Goal: Task Accomplishment & Management: Use online tool/utility

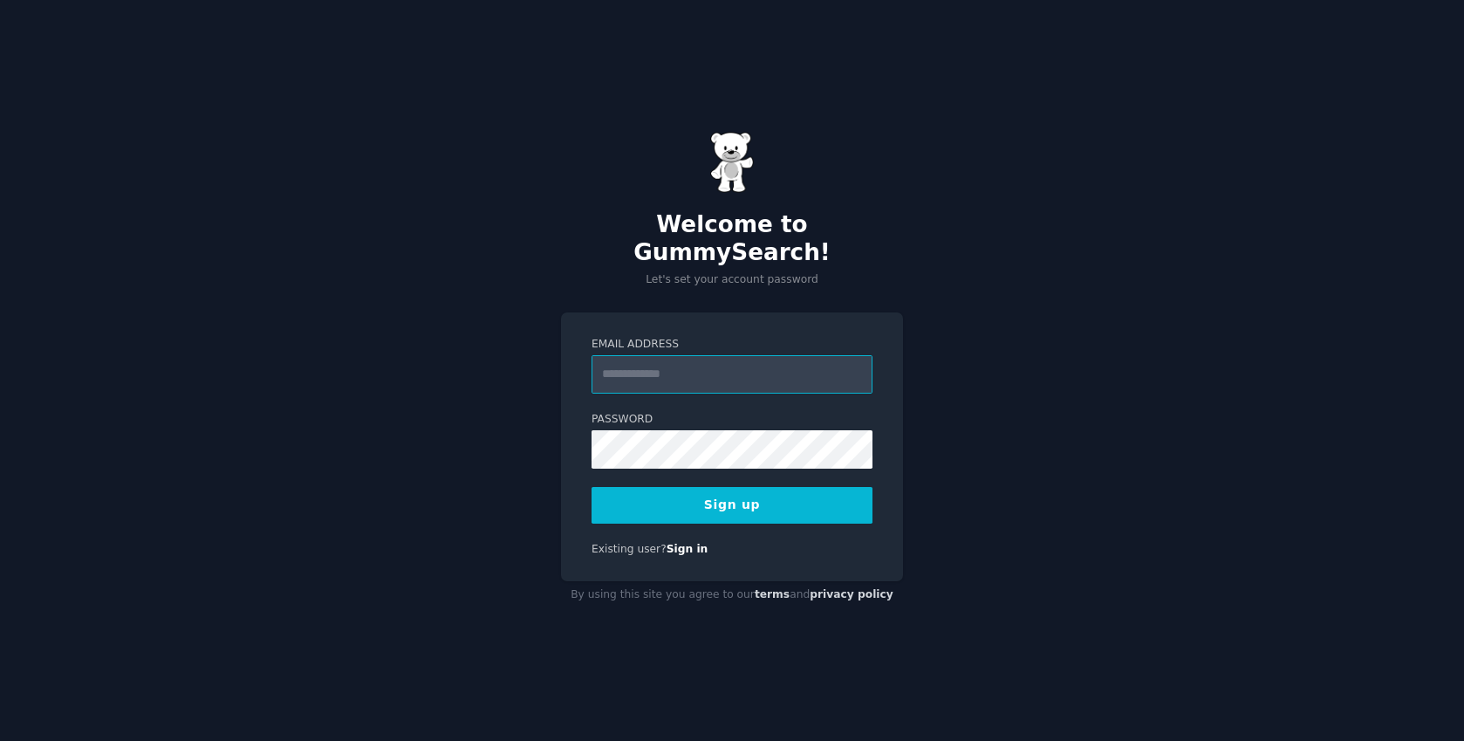
click at [666, 355] on input "Email Address" at bounding box center [732, 374] width 281 height 38
click at [703, 356] on input "*****" at bounding box center [732, 374] width 281 height 38
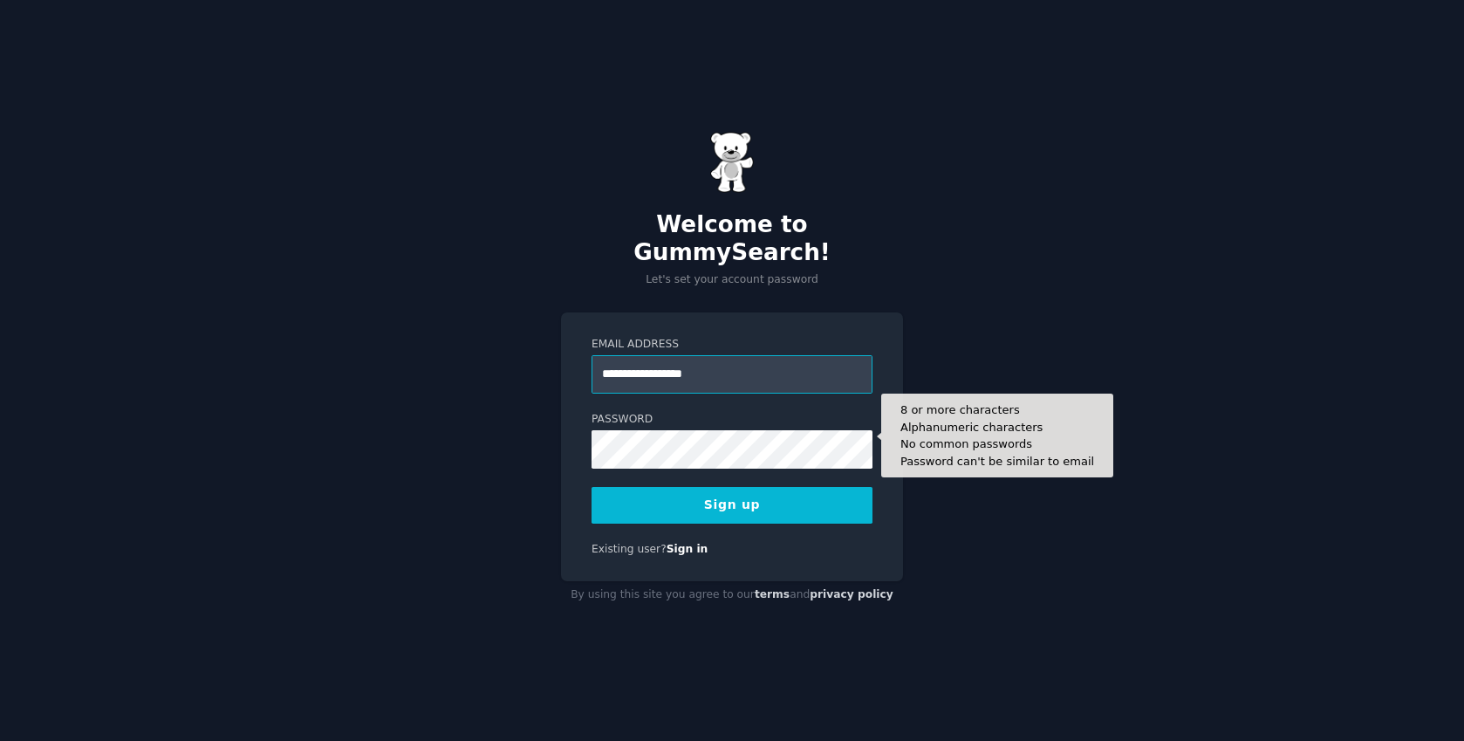
type input "**********"
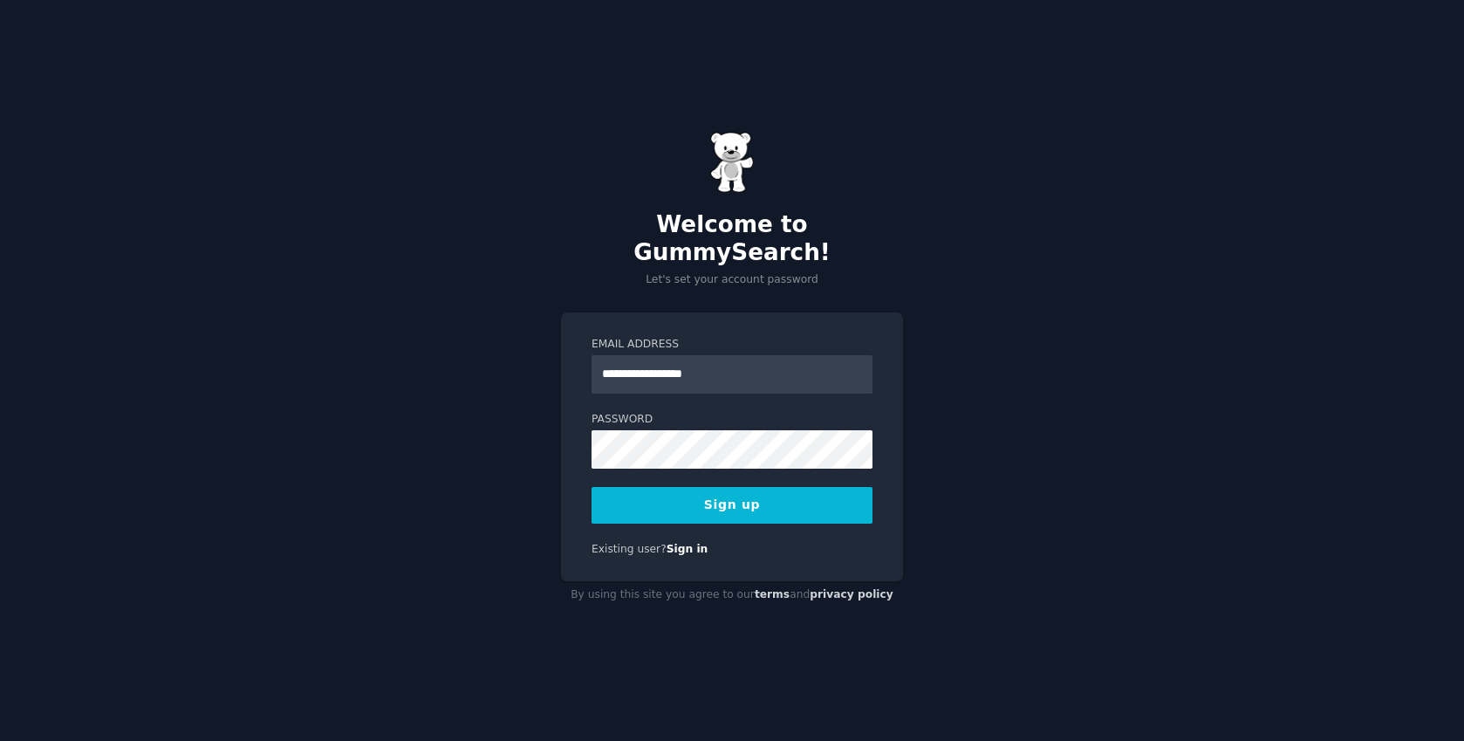
click at [688, 496] on button "Sign up" at bounding box center [732, 505] width 281 height 37
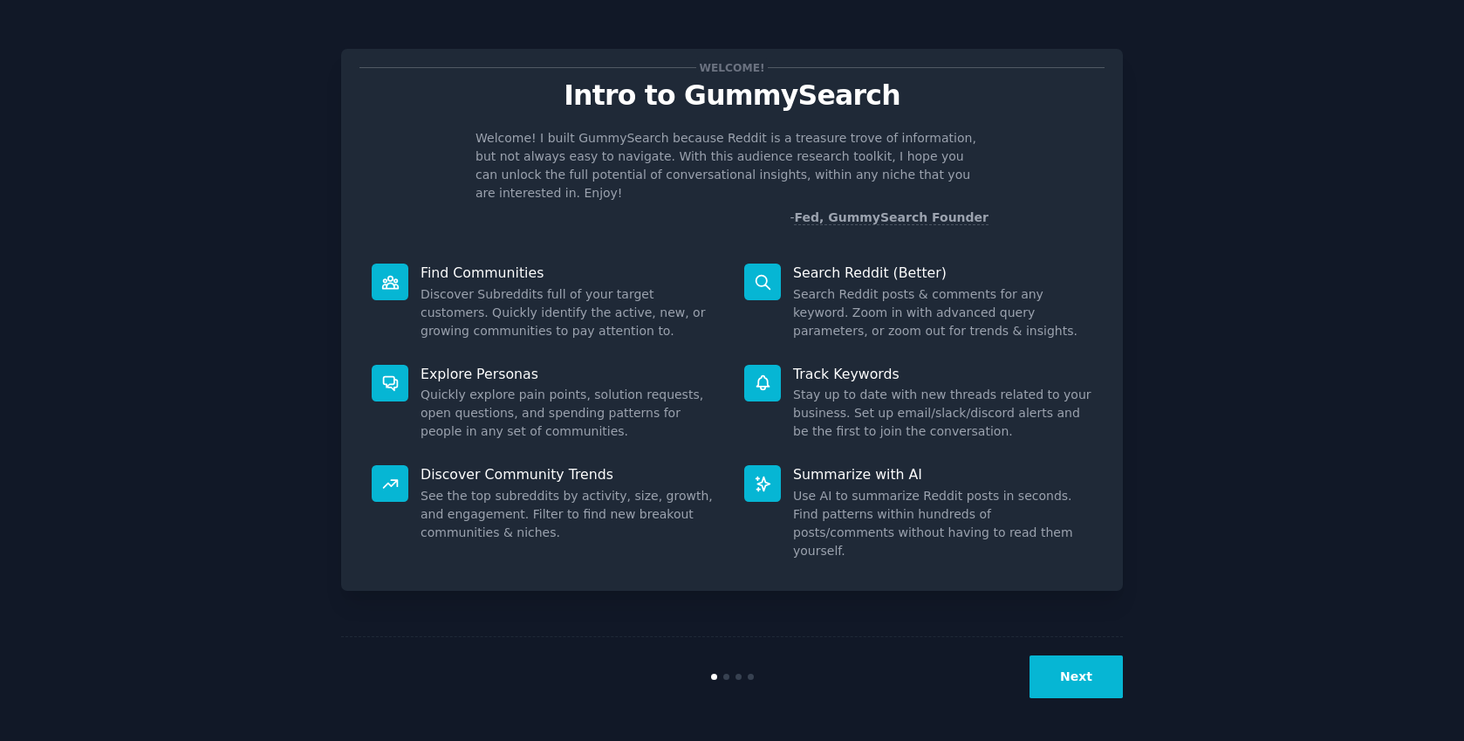
click at [1091, 667] on button "Next" at bounding box center [1076, 676] width 93 height 43
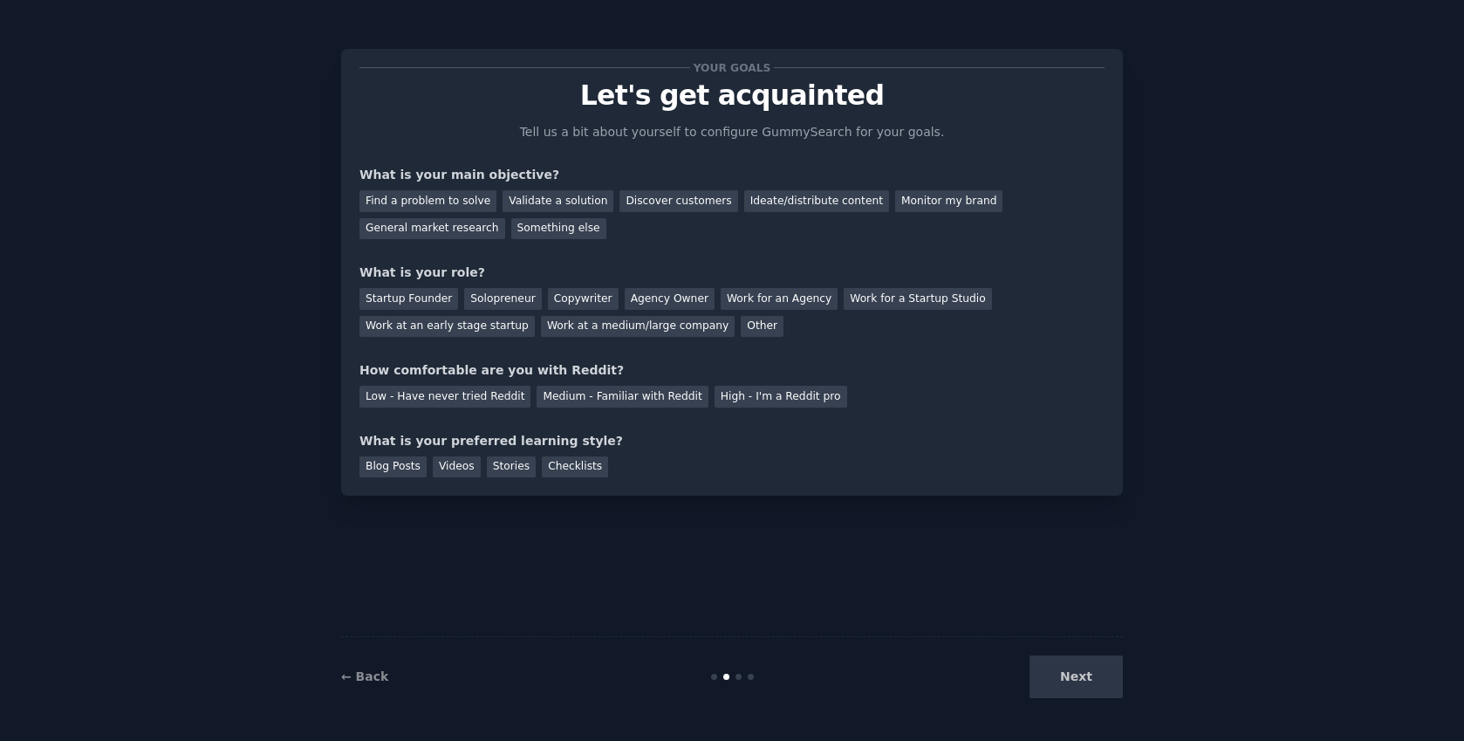
click at [368, 666] on div "← Back Next" at bounding box center [732, 676] width 782 height 80
click at [369, 670] on link "← Back" at bounding box center [364, 676] width 47 height 14
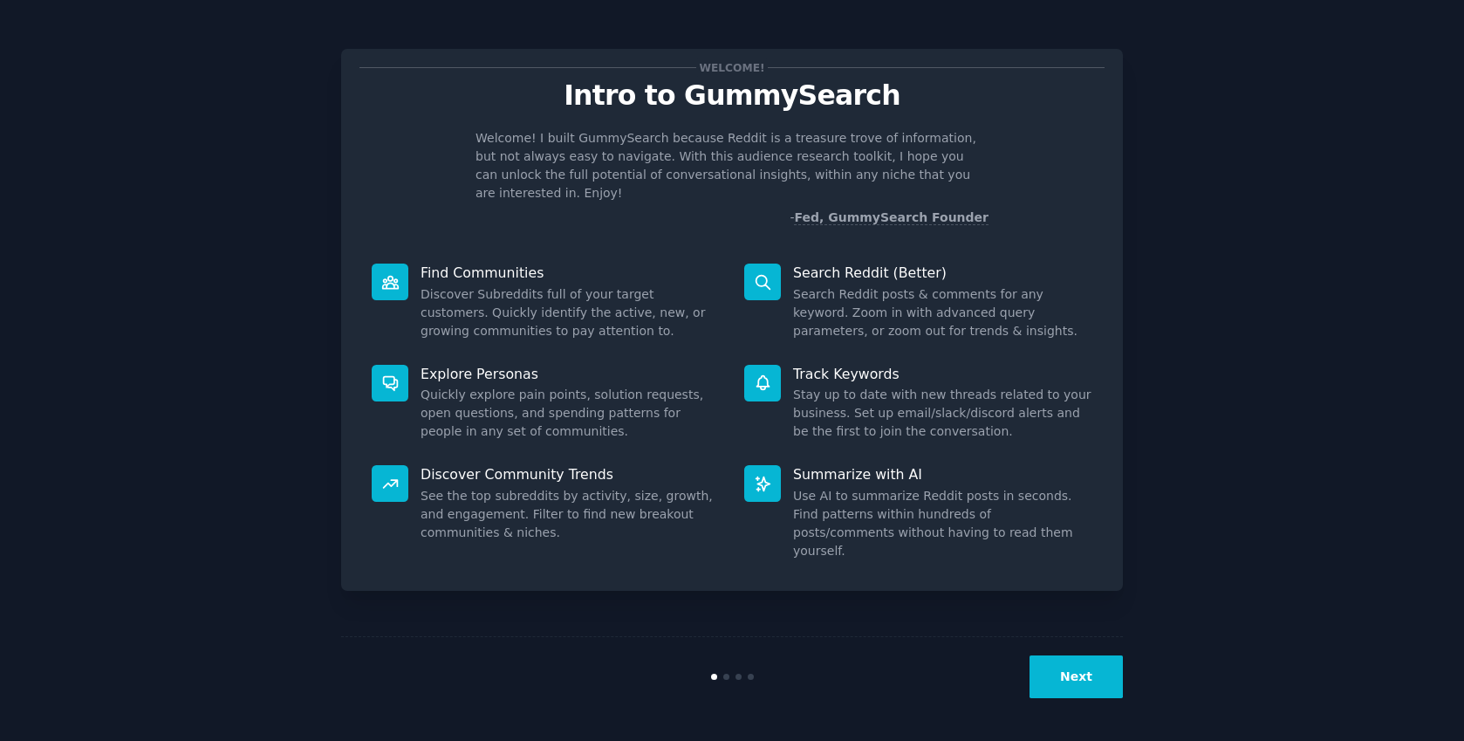
click at [825, 264] on p "Search Reddit (Better)" at bounding box center [942, 273] width 299 height 18
click at [1086, 684] on button "Next" at bounding box center [1076, 676] width 93 height 43
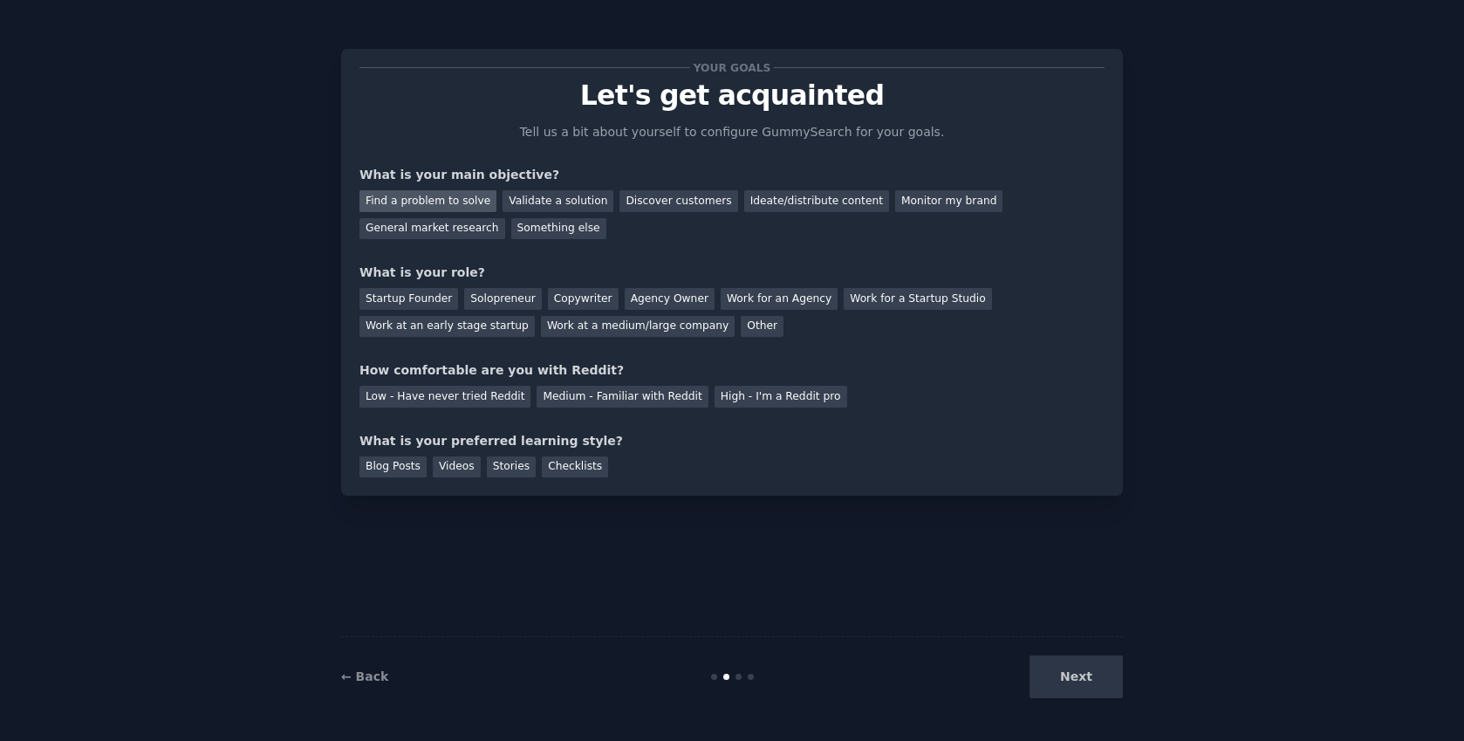
click at [415, 202] on div "Find a problem to solve" at bounding box center [428, 201] width 137 height 22
click at [394, 289] on div "Startup Founder" at bounding box center [409, 299] width 99 height 22
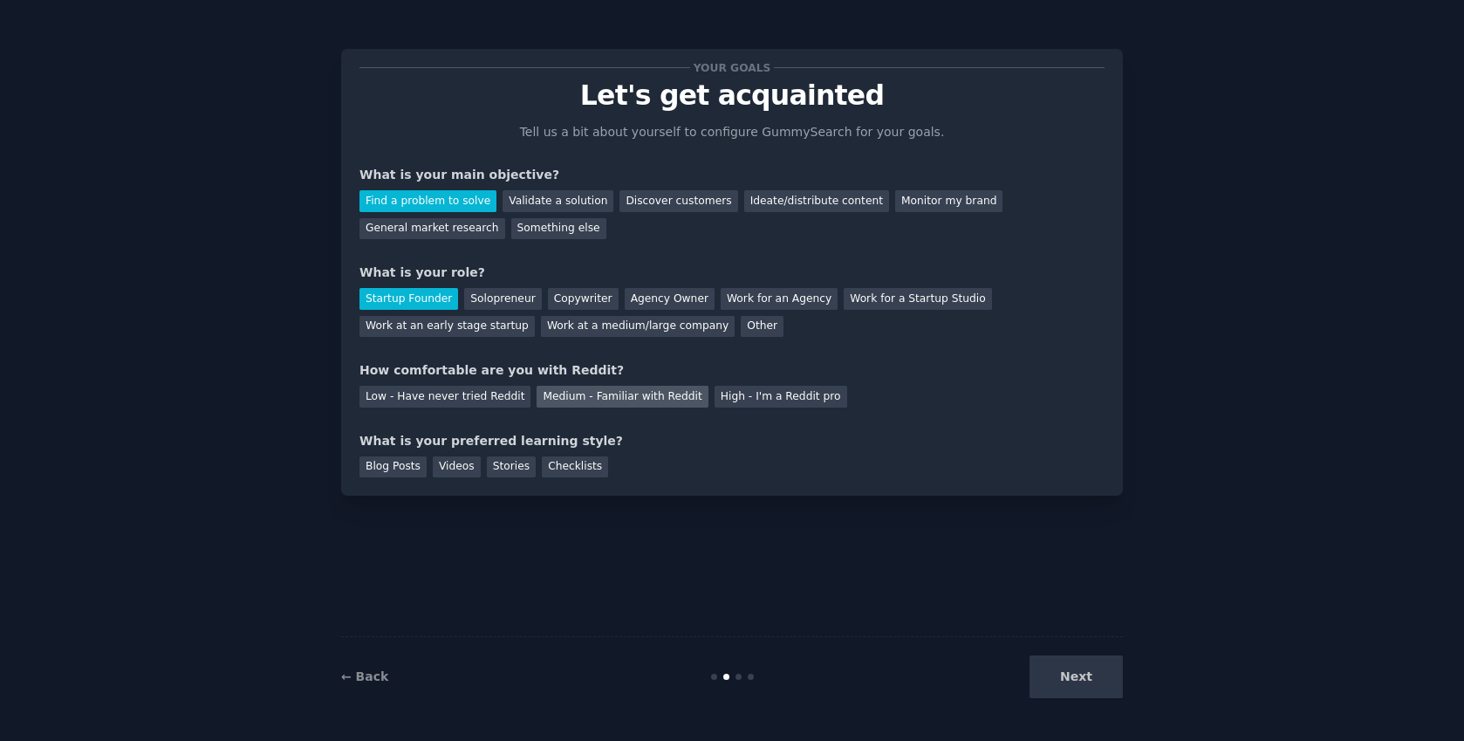
click at [598, 394] on div "Medium - Familiar with Reddit" at bounding box center [622, 397] width 171 height 22
click at [460, 468] on div "Videos" at bounding box center [457, 467] width 48 height 22
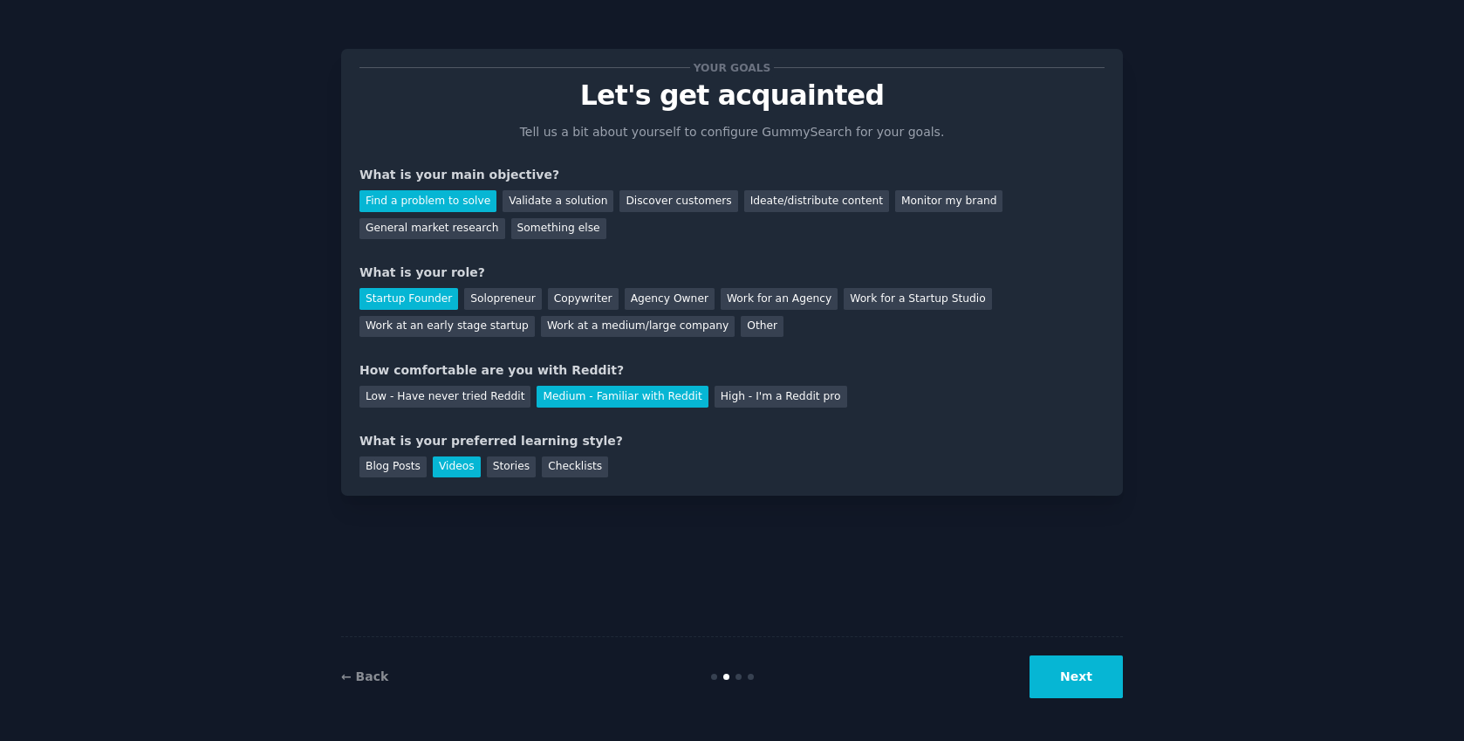
click at [1079, 677] on button "Next" at bounding box center [1076, 676] width 93 height 43
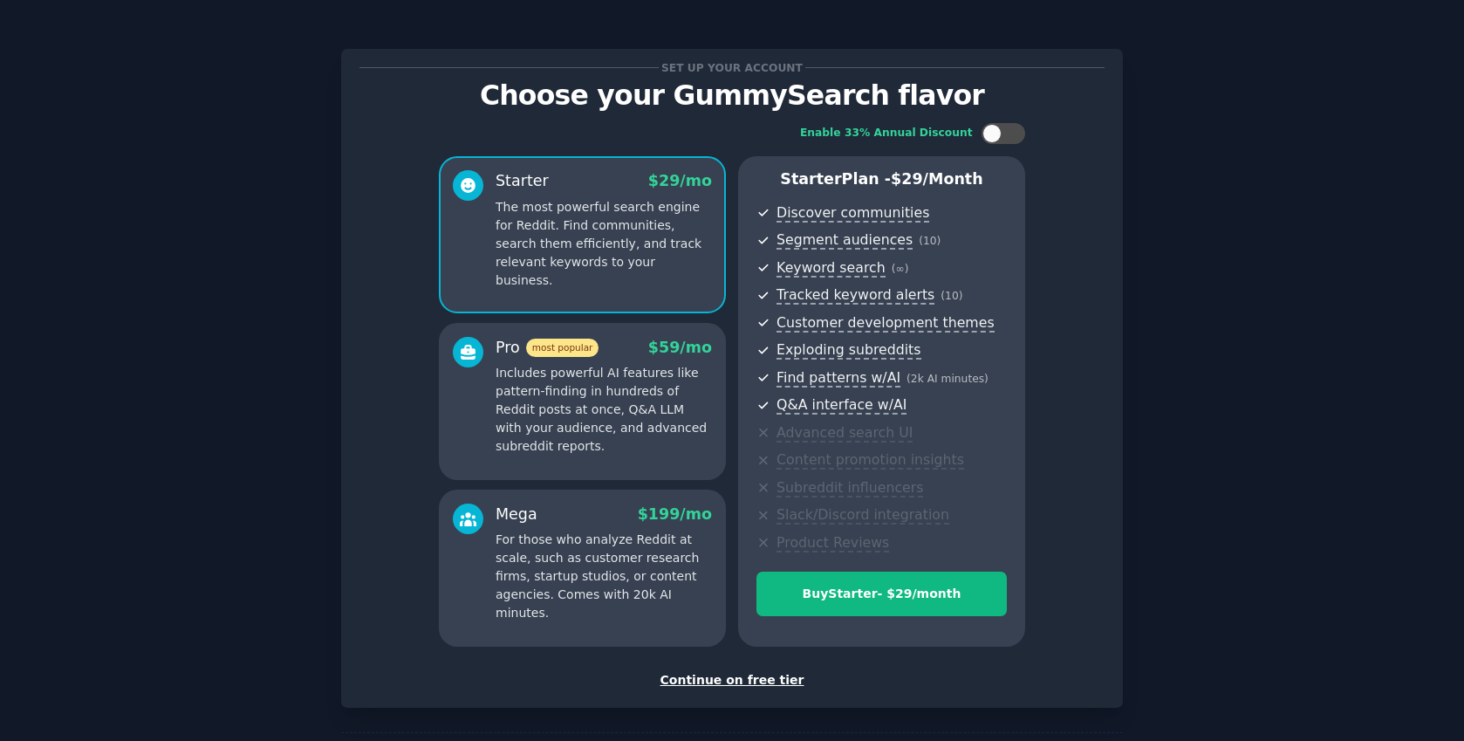
click at [731, 675] on div "Continue on free tier" at bounding box center [732, 680] width 745 height 18
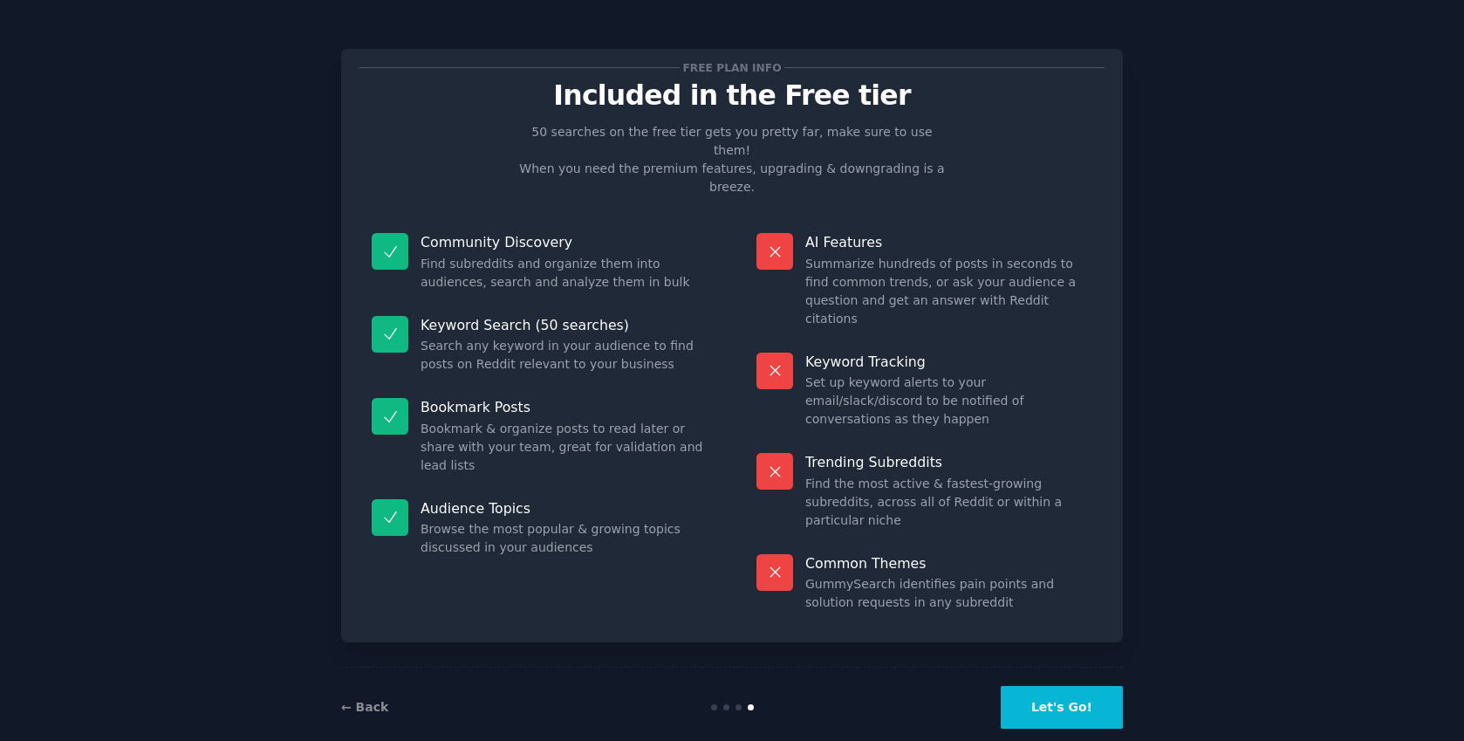
click at [1029, 686] on button "Let's Go!" at bounding box center [1062, 707] width 122 height 43
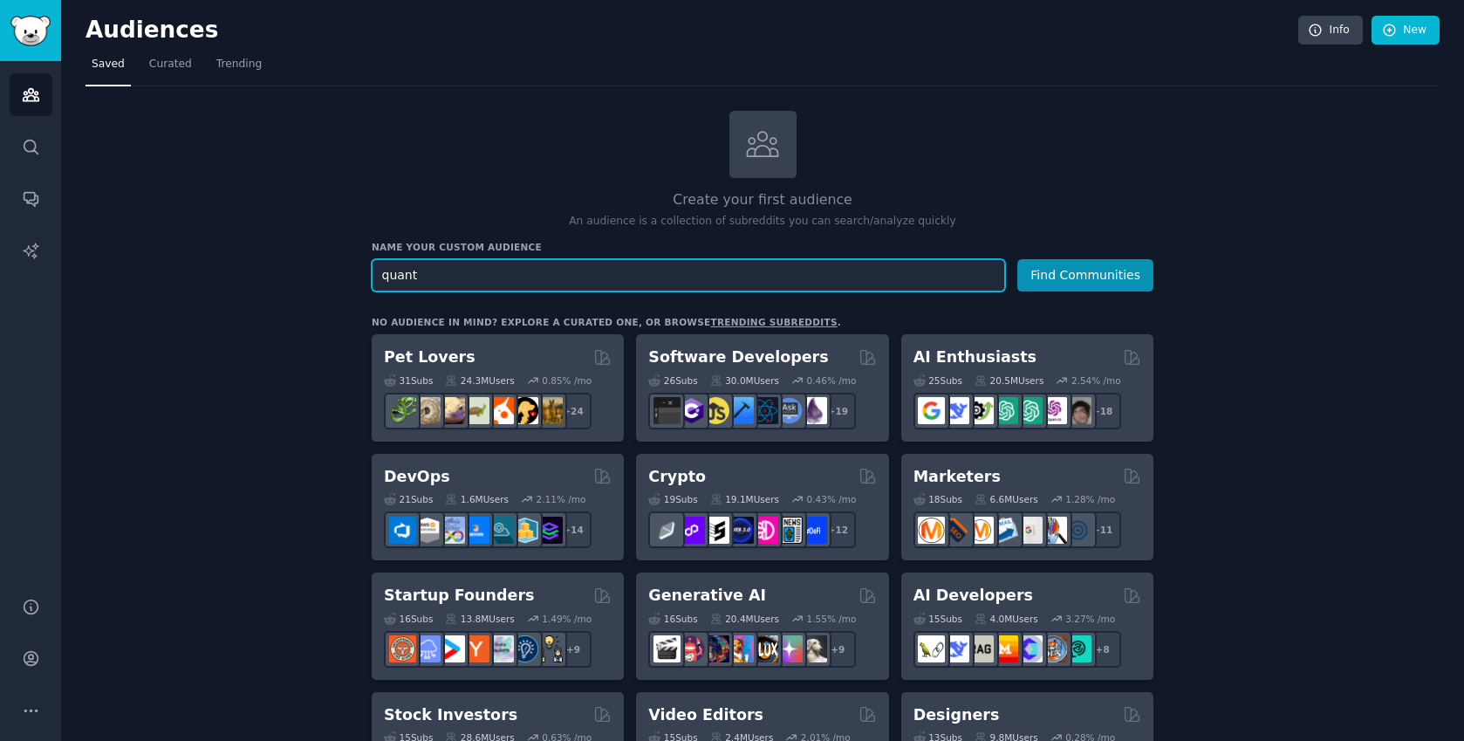
type input "quant"
click at [1086, 273] on button "Find Communities" at bounding box center [1085, 275] width 136 height 32
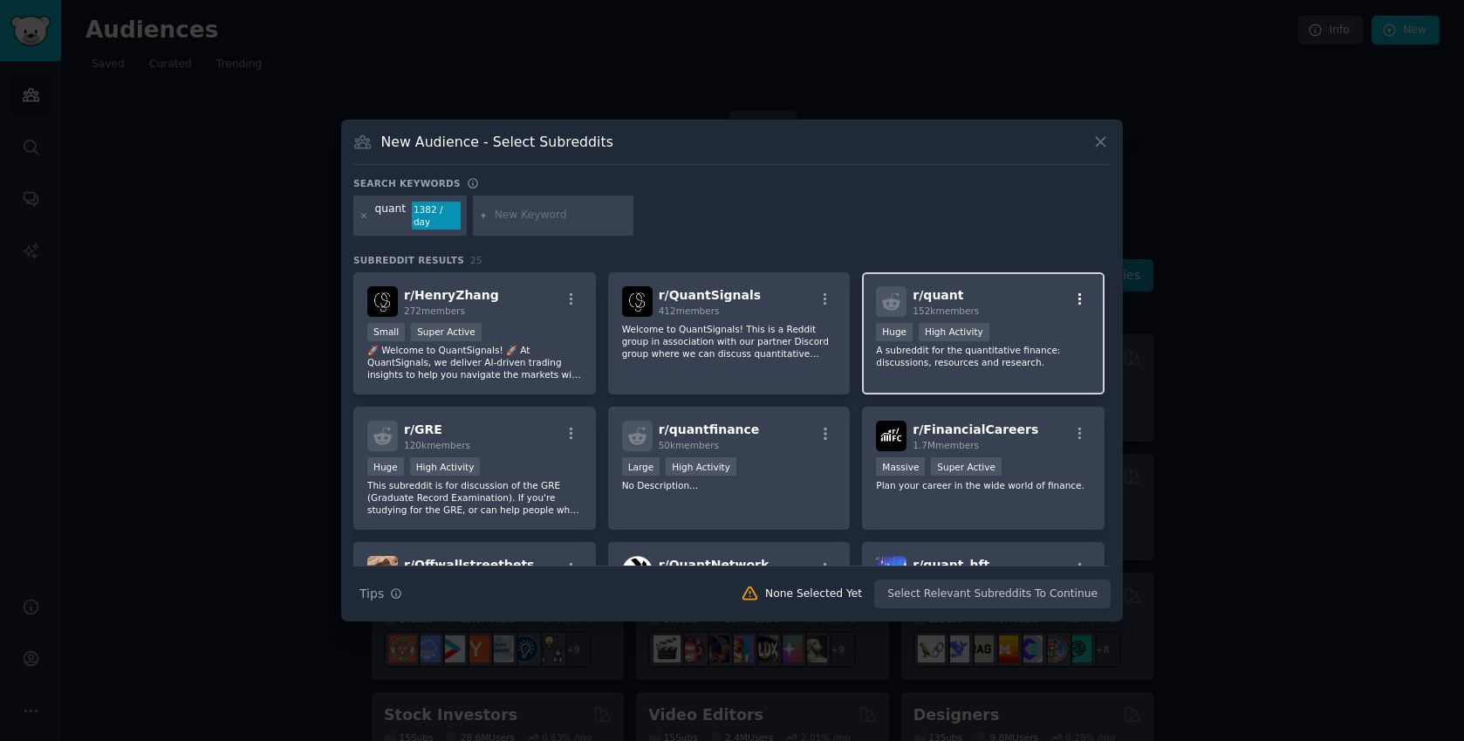
click at [1078, 294] on icon "button" at bounding box center [1080, 299] width 16 height 16
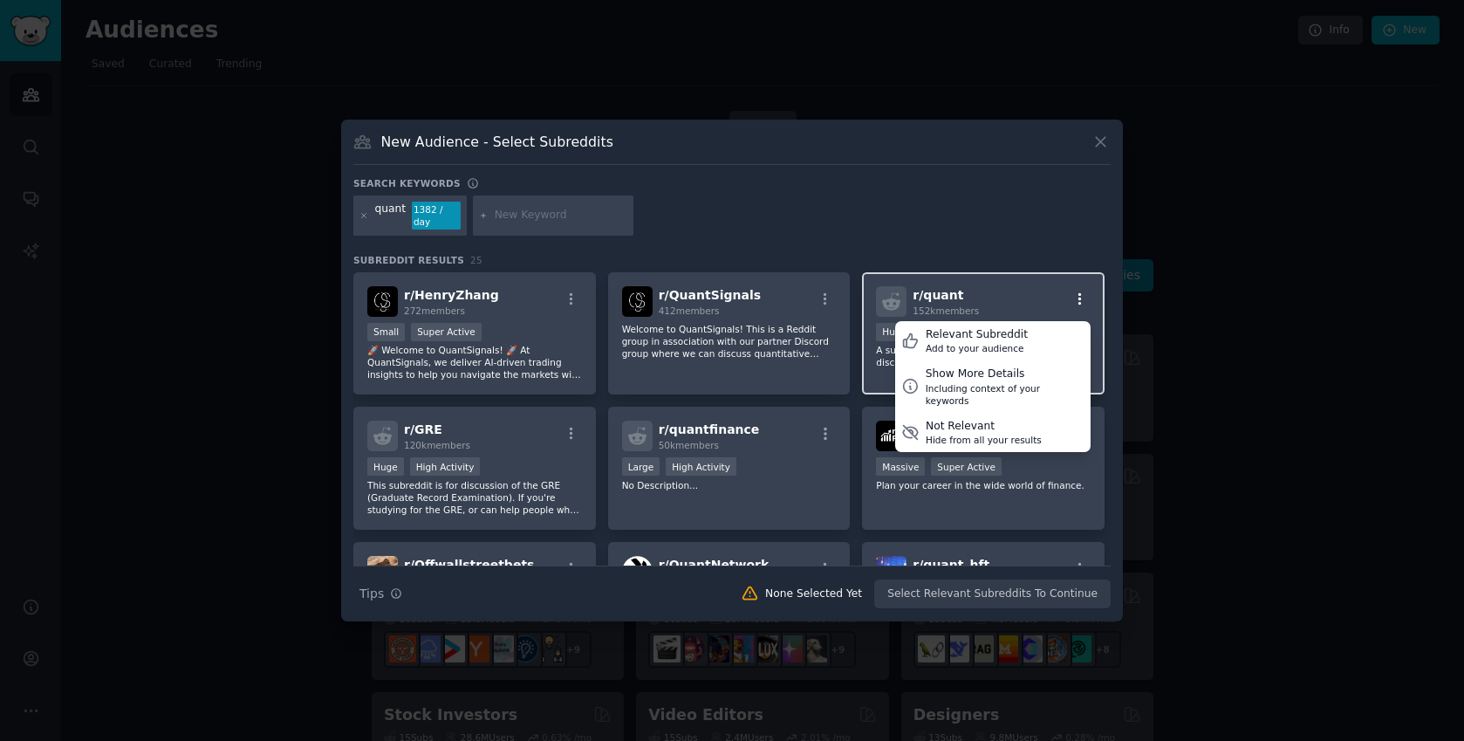
click at [1078, 294] on icon "button" at bounding box center [1080, 299] width 16 height 16
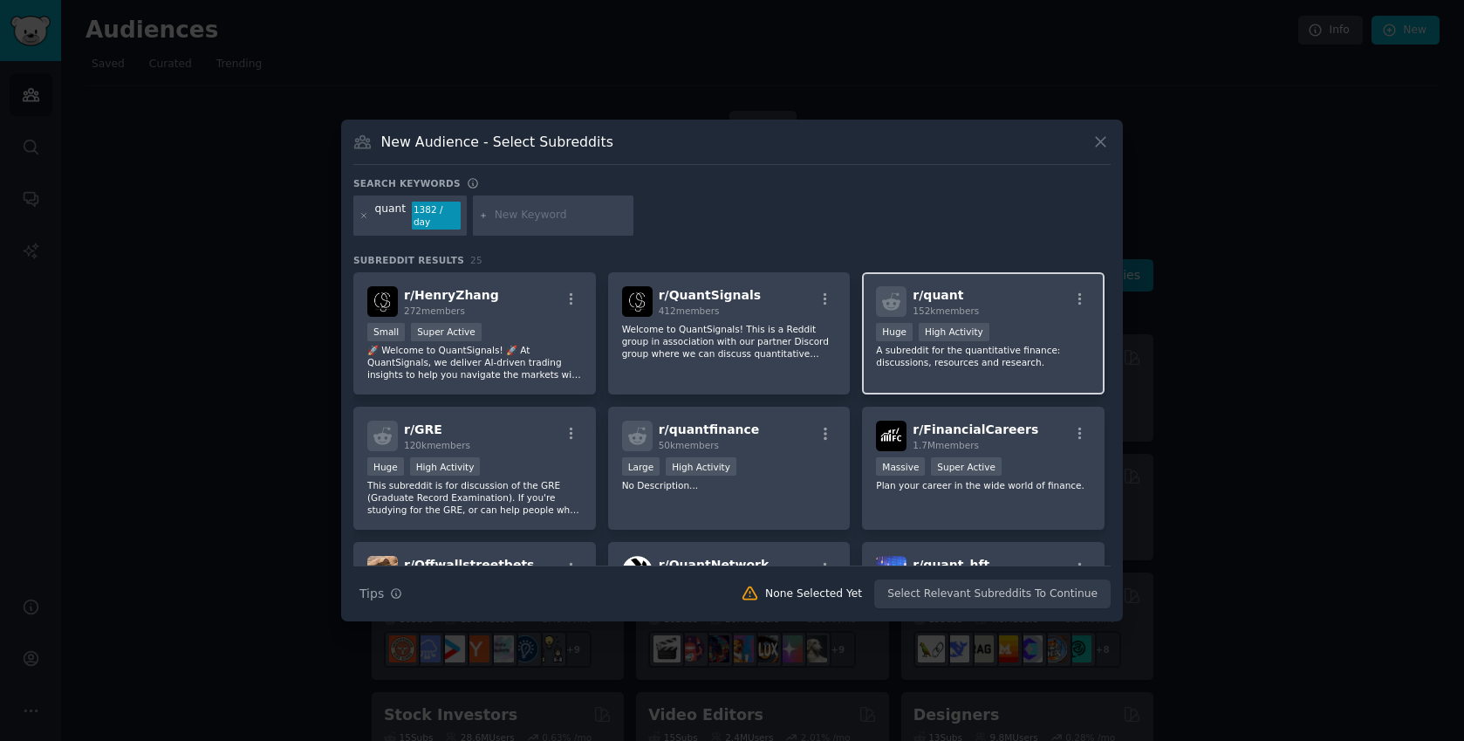
click at [994, 288] on div "r/ quant 152k members" at bounding box center [983, 301] width 215 height 31
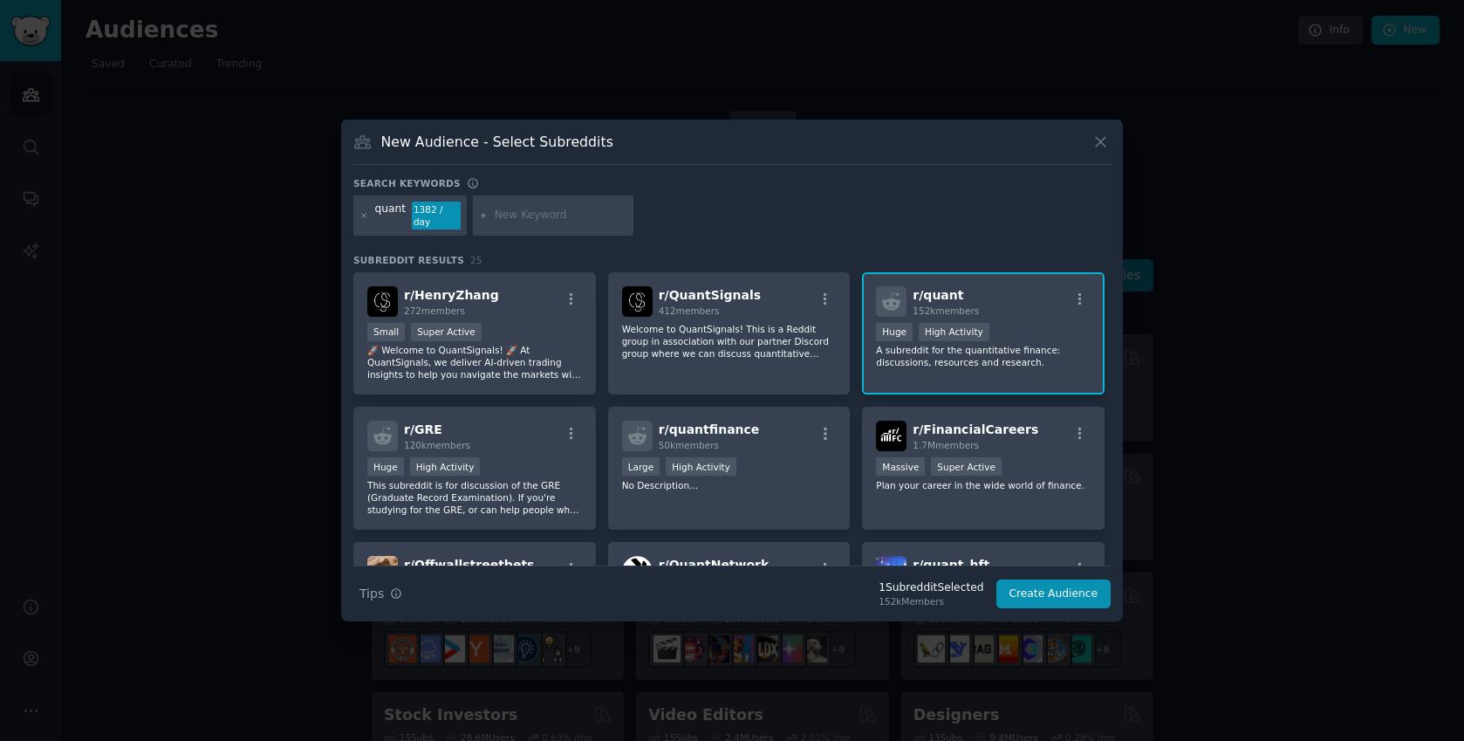
click at [1113, 144] on div "New Audience - Select Subreddits Search keywords quant 1382 / day Subreddit Res…" at bounding box center [732, 371] width 782 height 502
click at [1102, 144] on icon at bounding box center [1101, 142] width 18 height 18
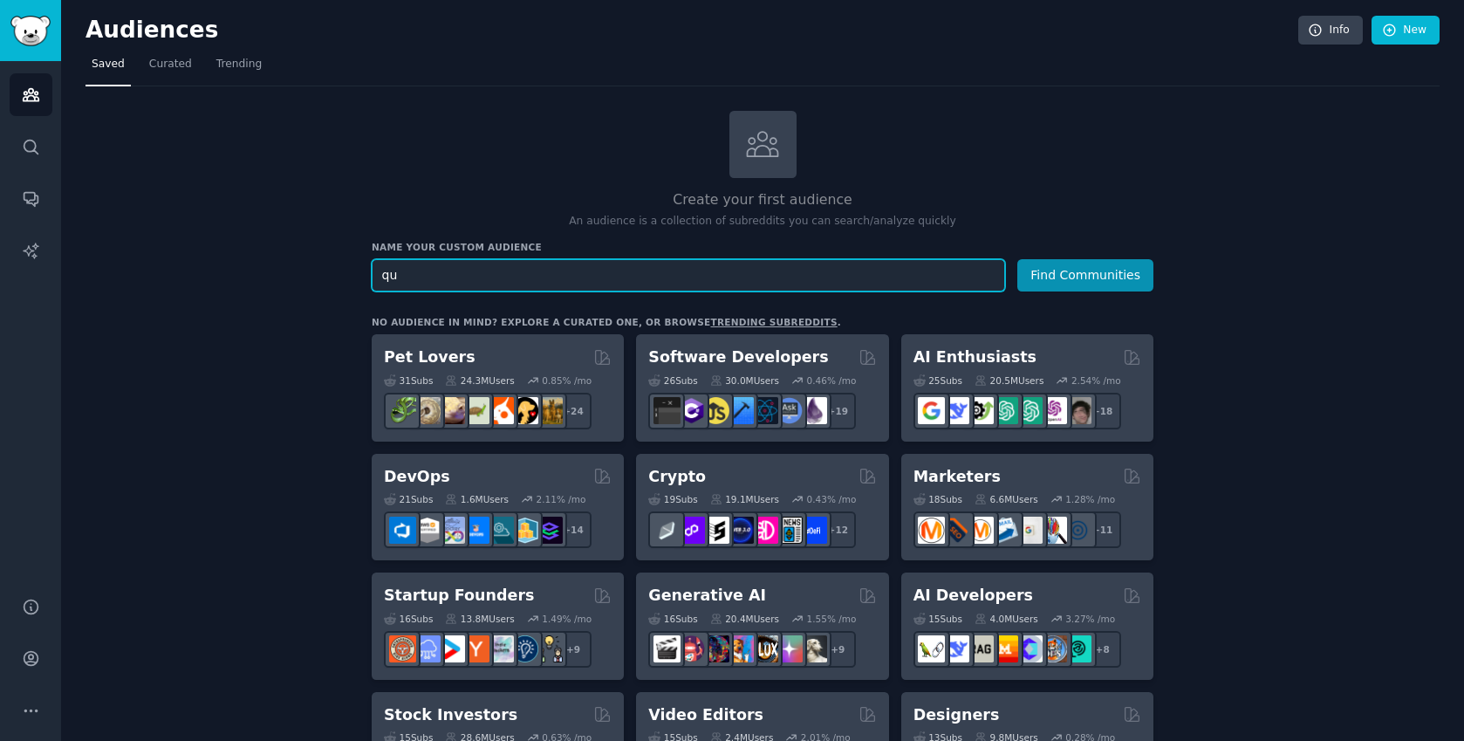
type input "q"
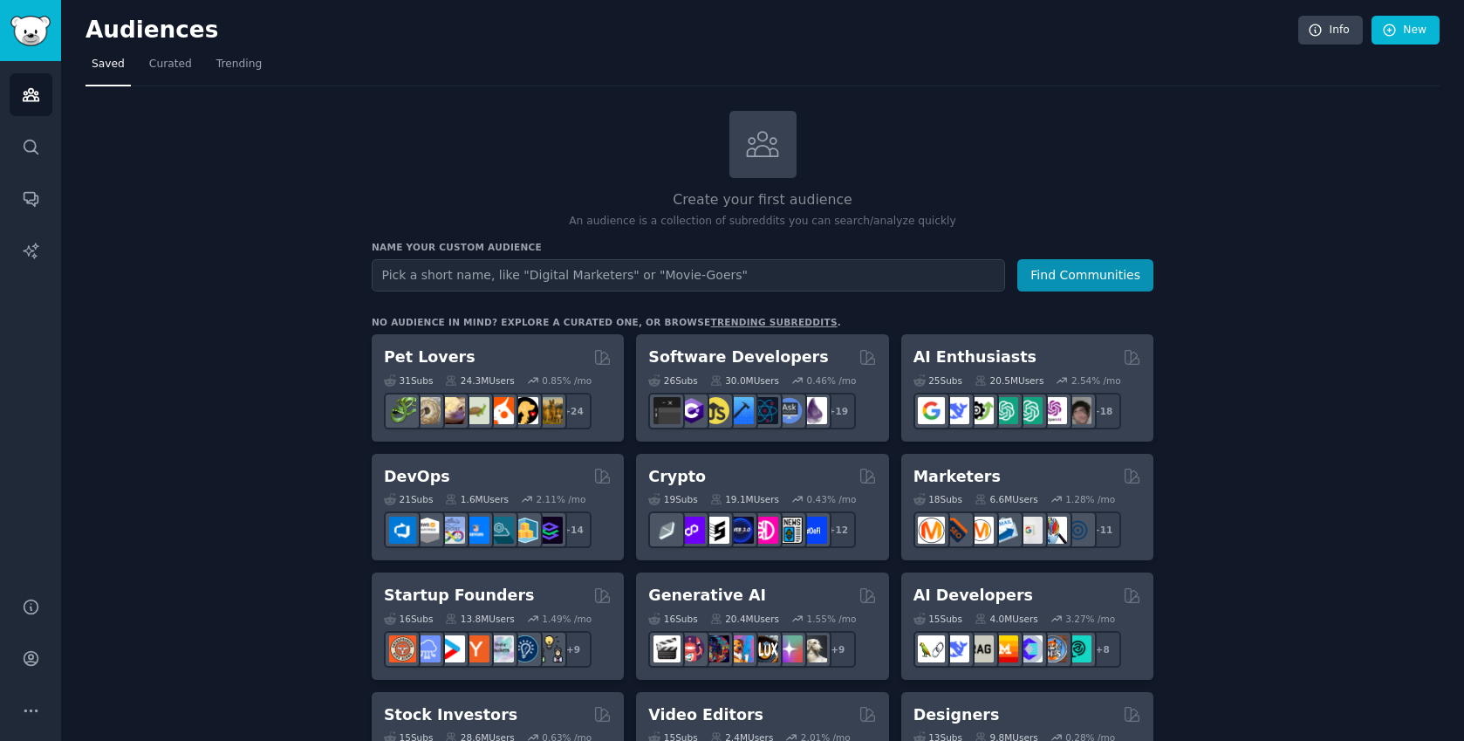
click at [44, 26] on img "Sidebar" at bounding box center [30, 31] width 40 height 31
click at [28, 143] on icon "Sidebar" at bounding box center [31, 147] width 18 height 18
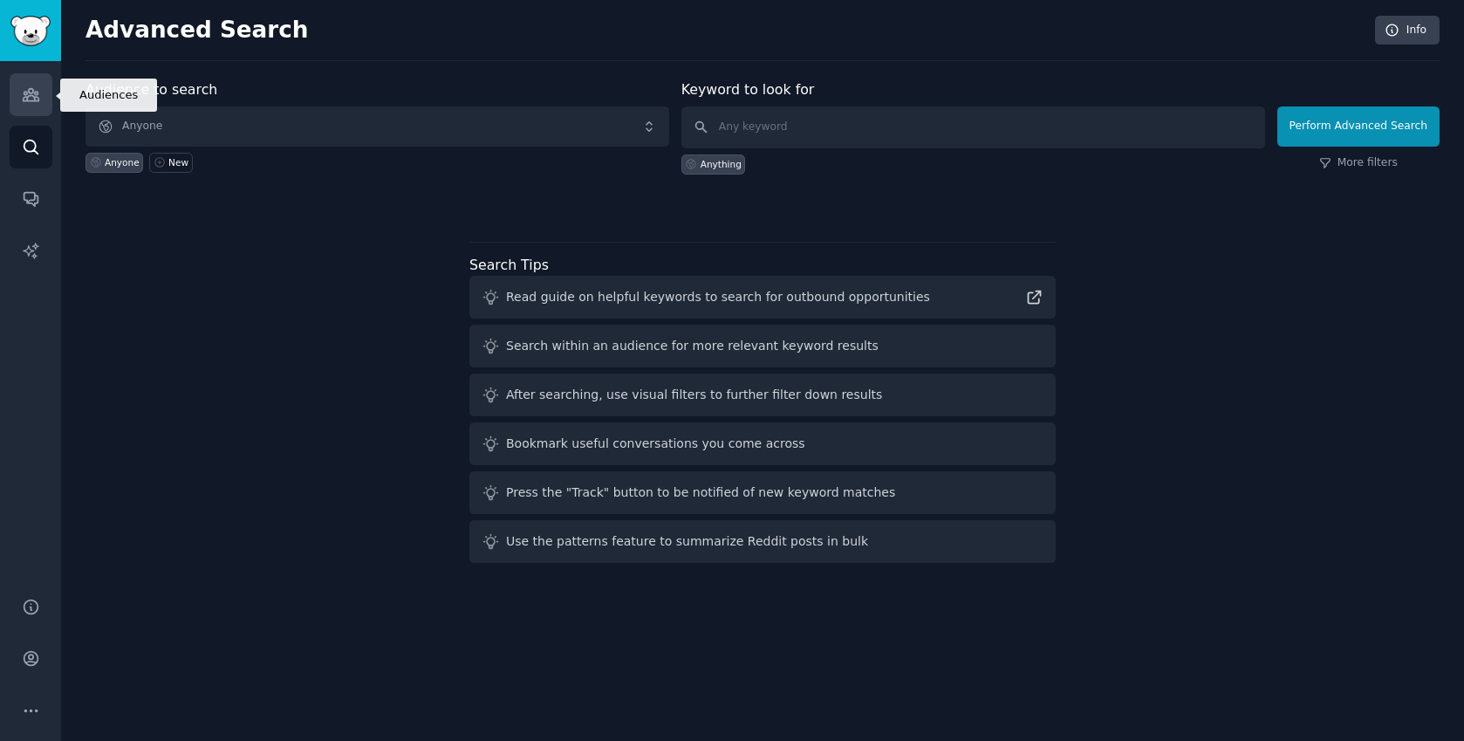
click at [35, 92] on icon "Sidebar" at bounding box center [31, 95] width 16 height 12
